Goal: Information Seeking & Learning: Check status

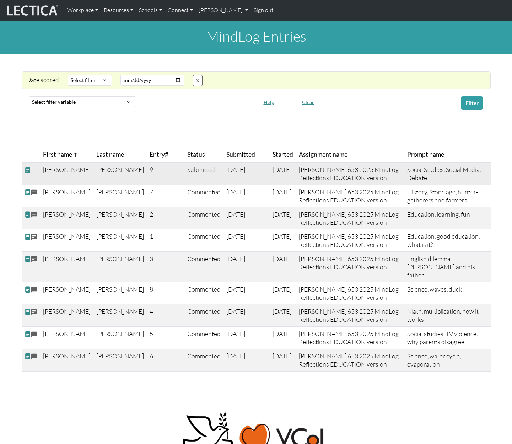
click at [26, 169] on span at bounding box center [28, 169] width 6 height 7
click at [28, 353] on span at bounding box center [28, 356] width 6 height 7
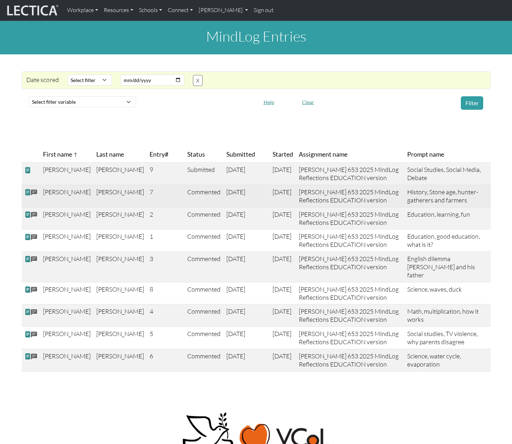
click at [27, 190] on span at bounding box center [28, 192] width 6 height 7
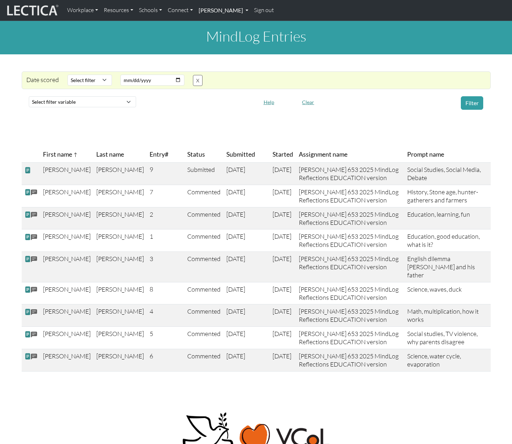
click at [238, 12] on link "[PERSON_NAME]" at bounding box center [223, 10] width 55 height 15
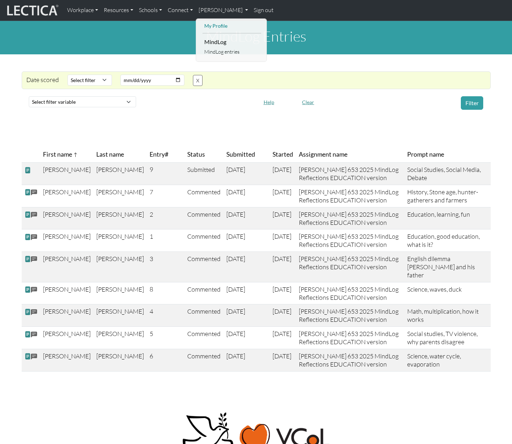
click at [217, 26] on link "My Profile" at bounding box center [231, 26] width 59 height 9
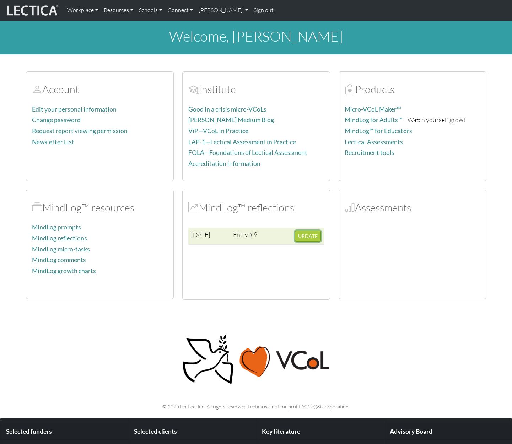
click at [303, 238] on span "UPDATE" at bounding box center [308, 236] width 20 height 6
click at [234, 10] on link "[PERSON_NAME]" at bounding box center [223, 10] width 55 height 15
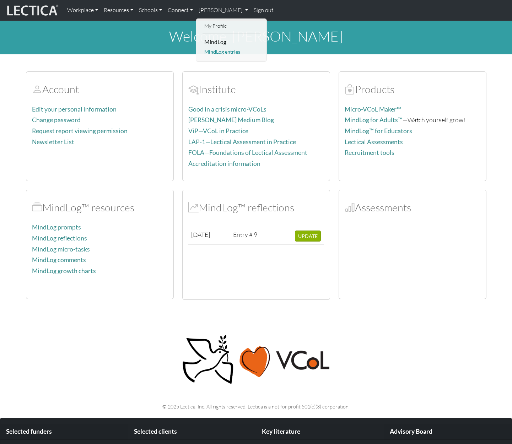
click at [216, 54] on link "MindLog entries" at bounding box center [231, 52] width 59 height 9
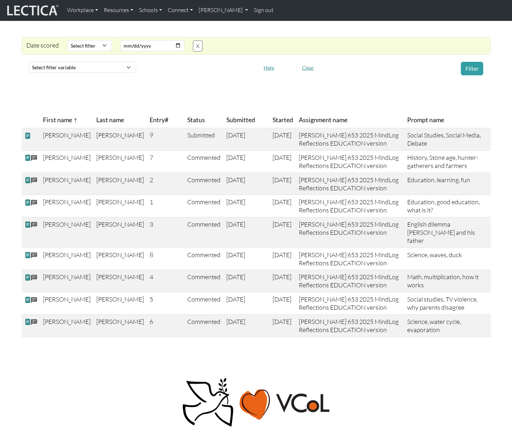
scroll to position [36, 0]
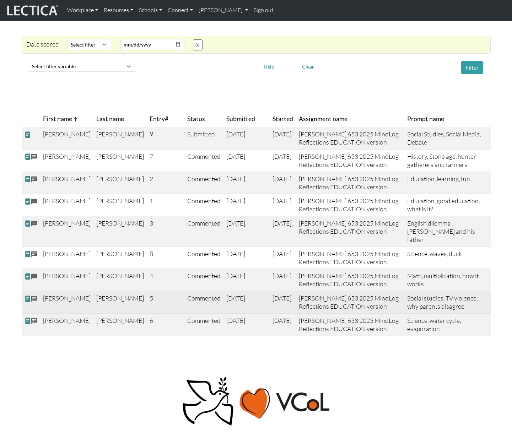
click at [26, 295] on span at bounding box center [28, 298] width 6 height 7
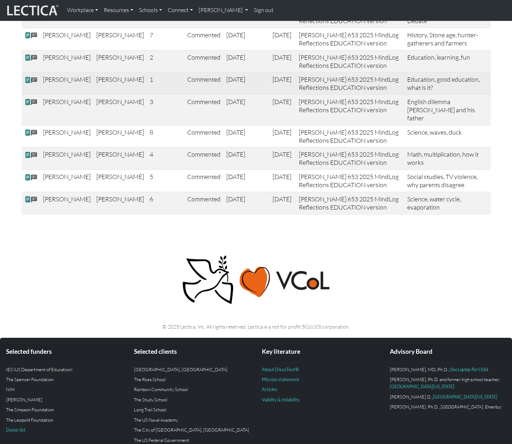
scroll to position [0, 0]
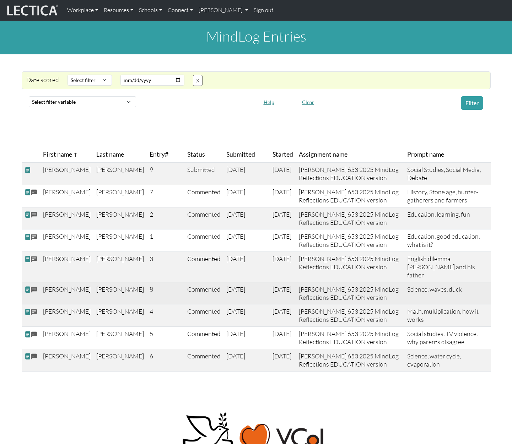
click at [25, 286] on span at bounding box center [28, 289] width 6 height 7
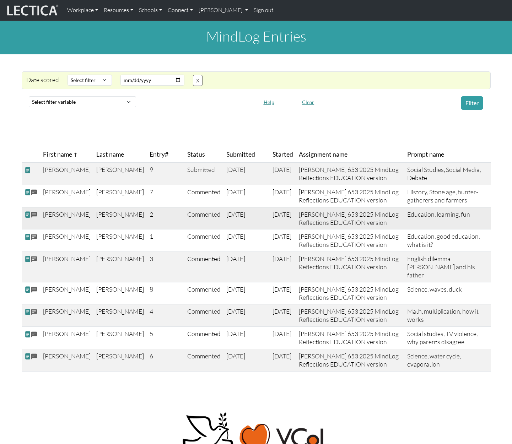
click at [27, 215] on span at bounding box center [28, 214] width 6 height 7
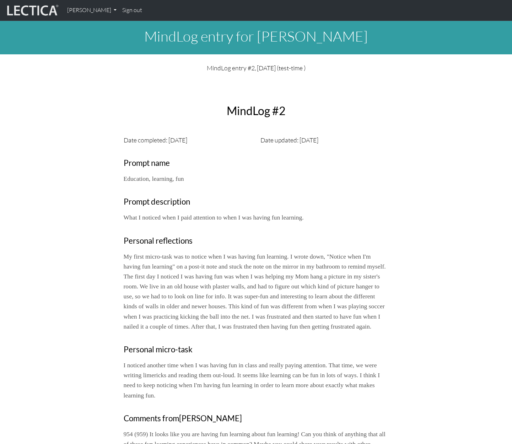
click at [402, 177] on div "Close MindLog #2 Date completed: [DATE] Date updated: [DATE] Prompt name Educat…" at bounding box center [256, 272] width 469 height 386
